Goal: Information Seeking & Learning: Learn about a topic

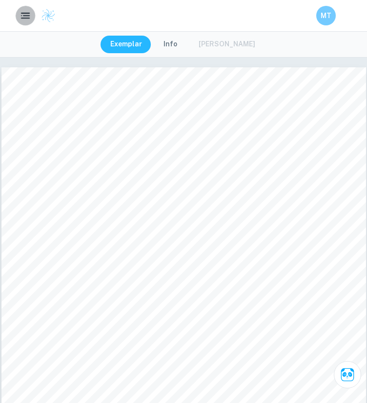
click at [23, 12] on icon "button" at bounding box center [26, 16] width 12 height 12
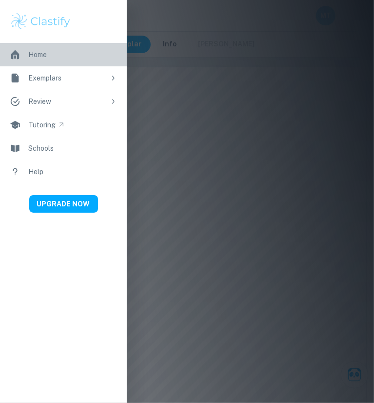
click at [35, 58] on div "Home" at bounding box center [37, 54] width 19 height 11
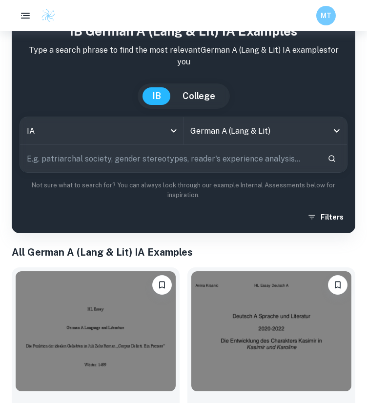
scroll to position [47, 0]
